Goal: Transaction & Acquisition: Purchase product/service

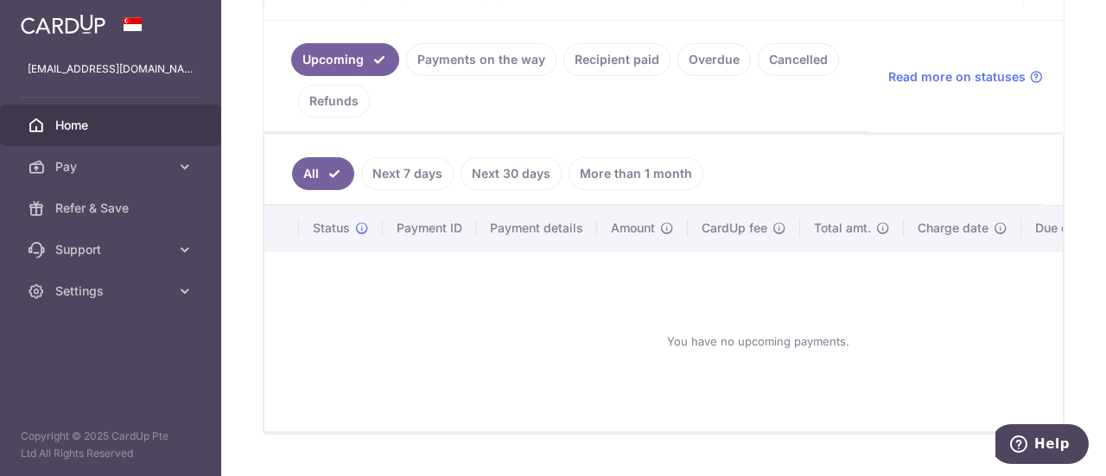
scroll to position [413, 0]
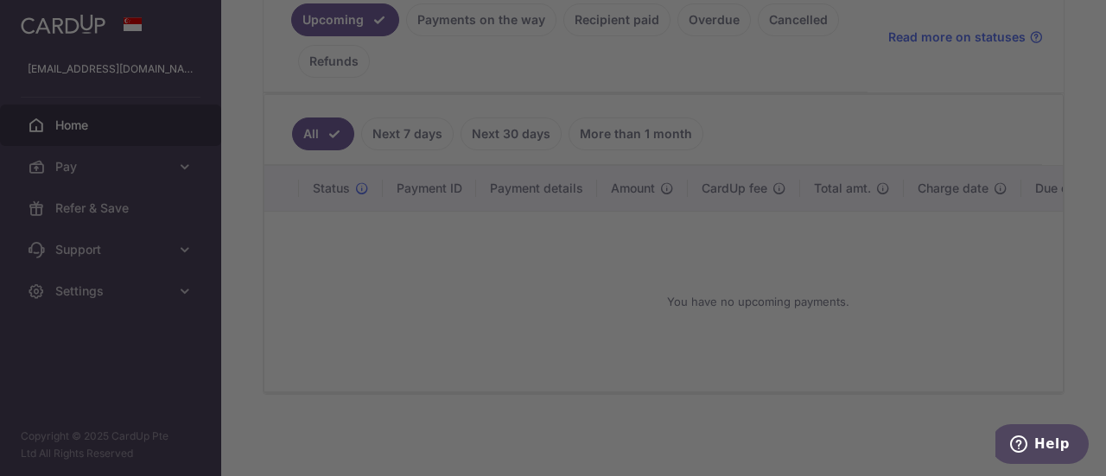
click at [854, 279] on div at bounding box center [558, 240] width 1117 height 481
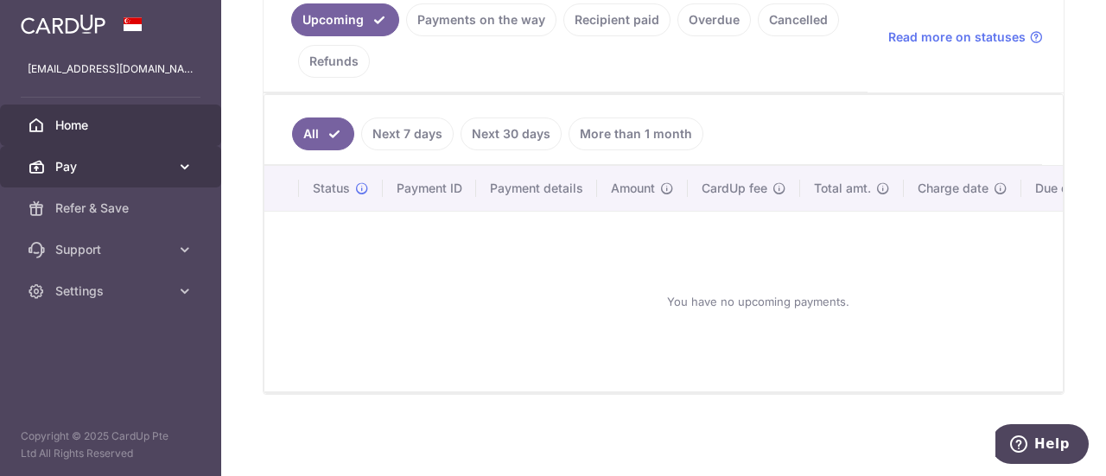
click at [91, 166] on span "Pay" at bounding box center [112, 166] width 114 height 17
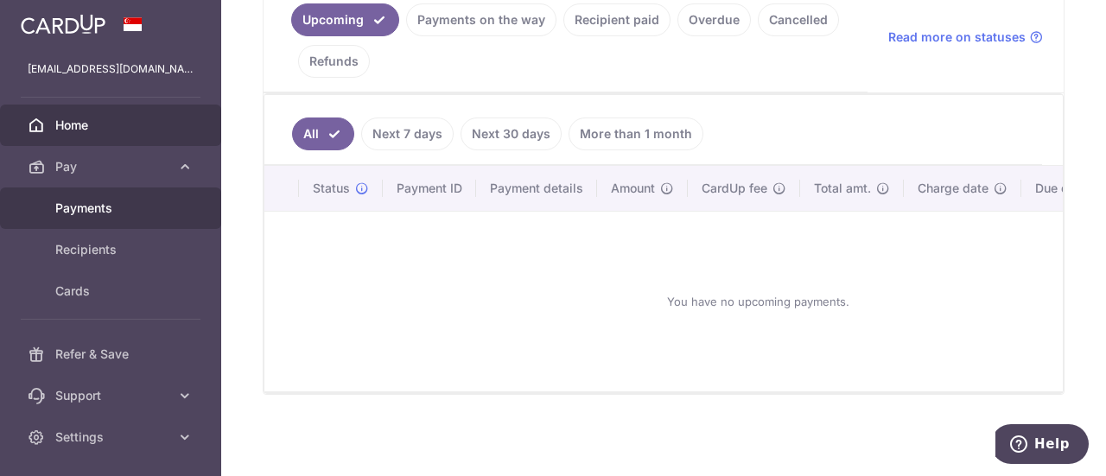
click at [92, 203] on span "Payments" at bounding box center [112, 208] width 114 height 17
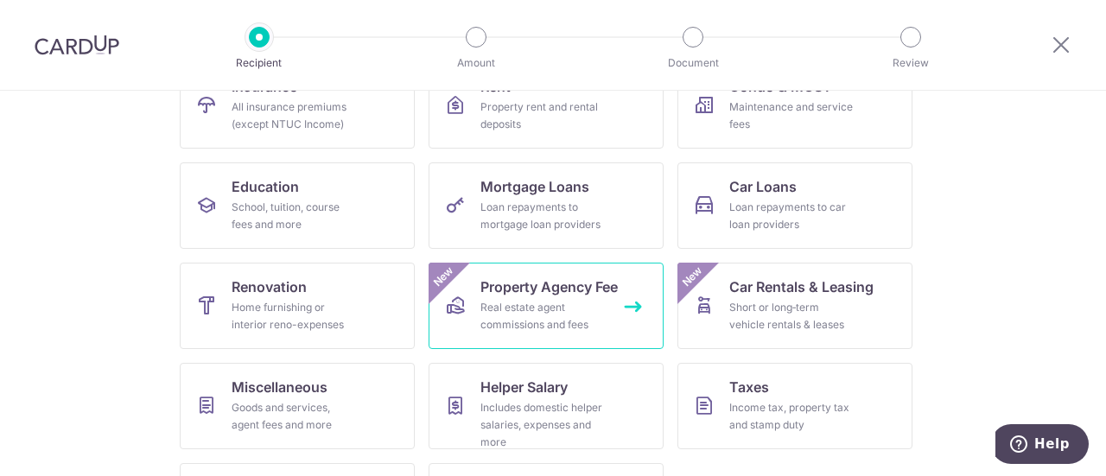
scroll to position [295, 0]
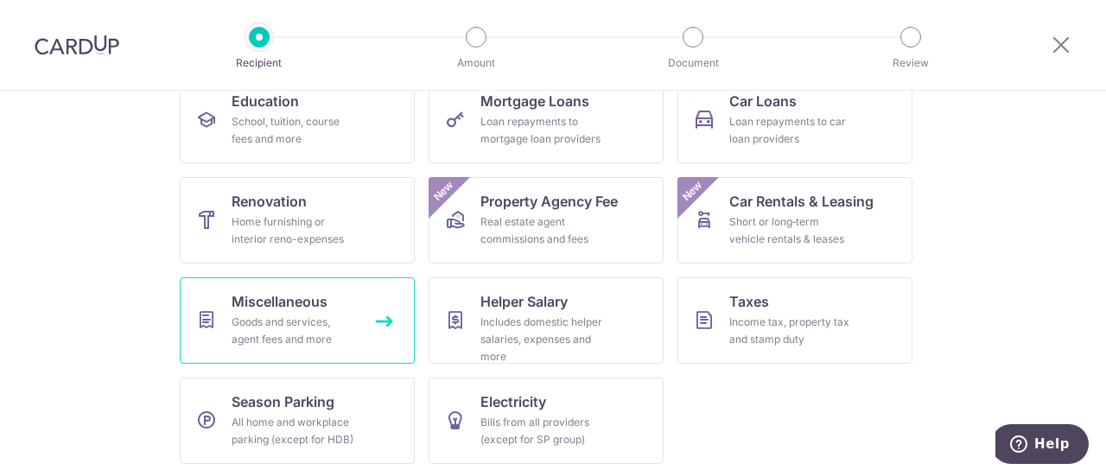
click at [373, 300] on link "Miscellaneous Goods and services, agent fees and more" at bounding box center [297, 320] width 235 height 86
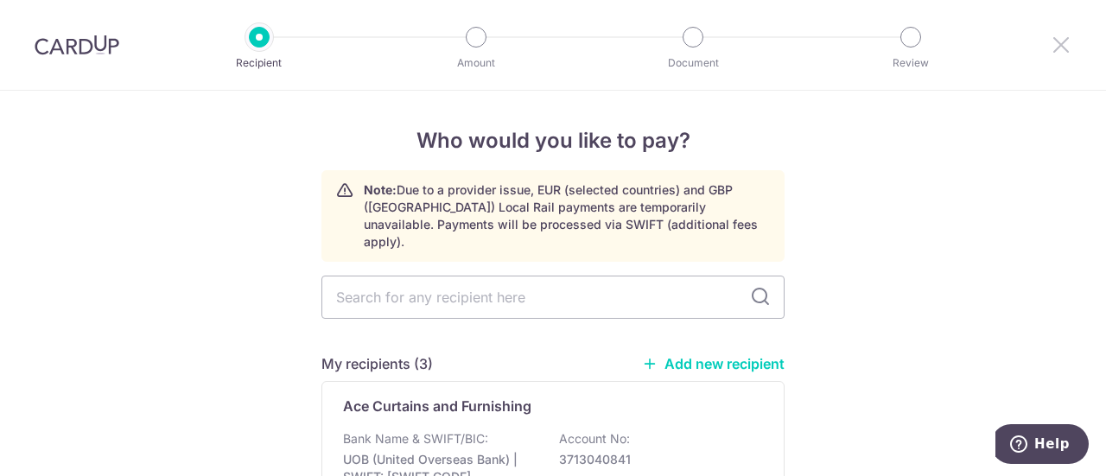
click at [1064, 42] on icon at bounding box center [1060, 45] width 21 height 22
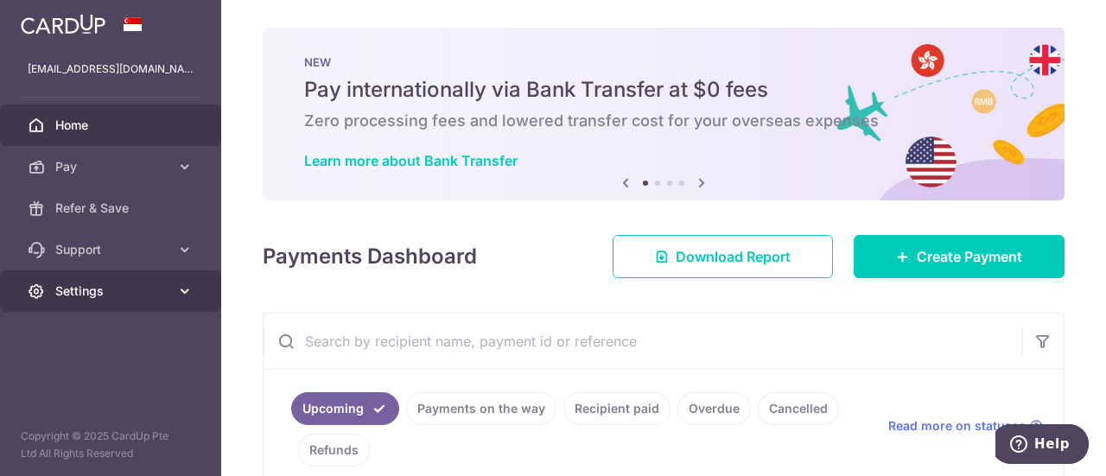
click at [85, 296] on span "Settings" at bounding box center [112, 290] width 114 height 17
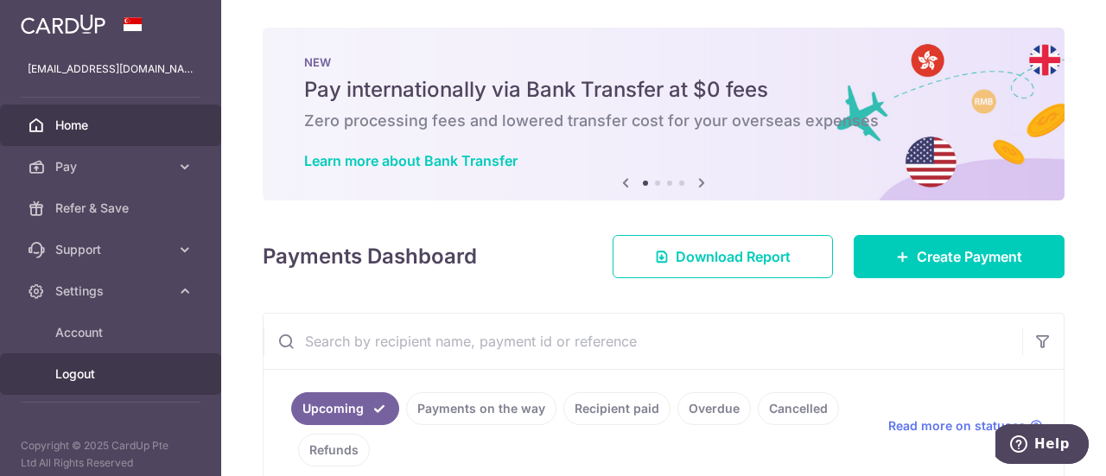
click at [92, 368] on span "Logout" at bounding box center [112, 373] width 114 height 17
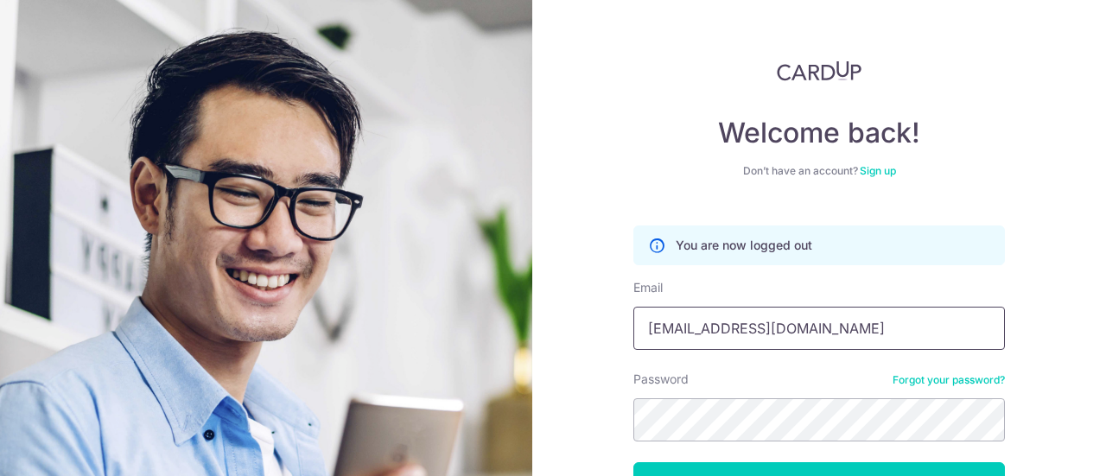
click at [790, 335] on input "[EMAIL_ADDRESS][DOMAIN_NAME]" at bounding box center [818, 328] width 371 height 43
type input "Shl.jacqueline@gmail.com"
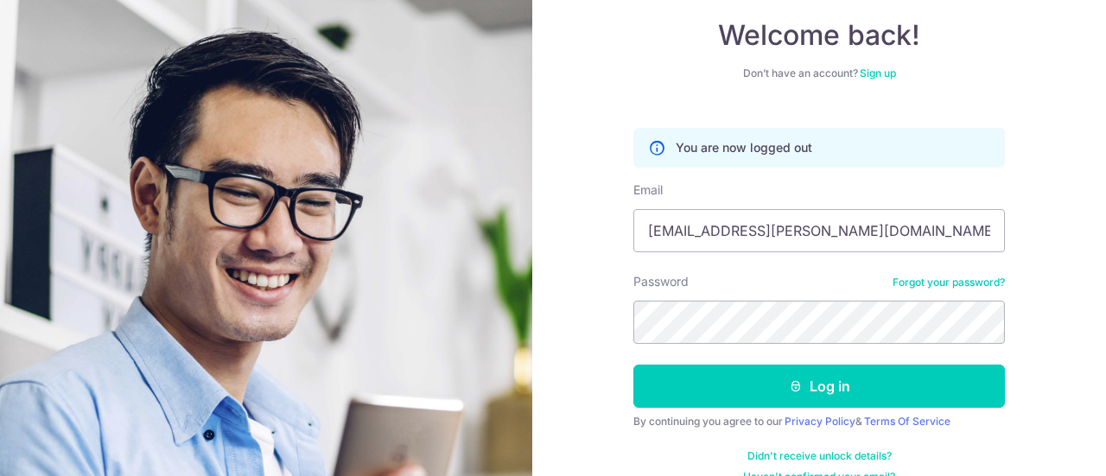
scroll to position [124, 0]
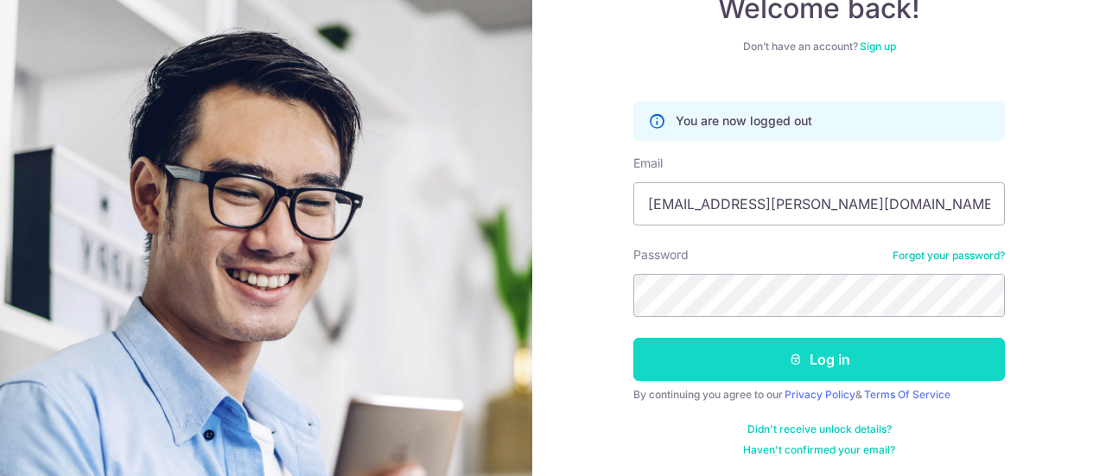
click at [726, 347] on button "Log in" at bounding box center [818, 359] width 371 height 43
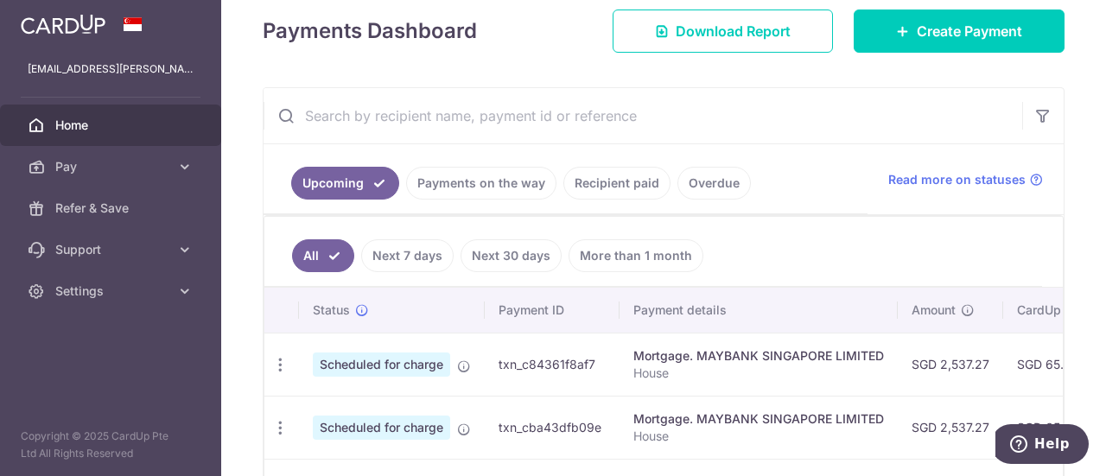
scroll to position [259, 0]
